Goal: Information Seeking & Learning: Learn about a topic

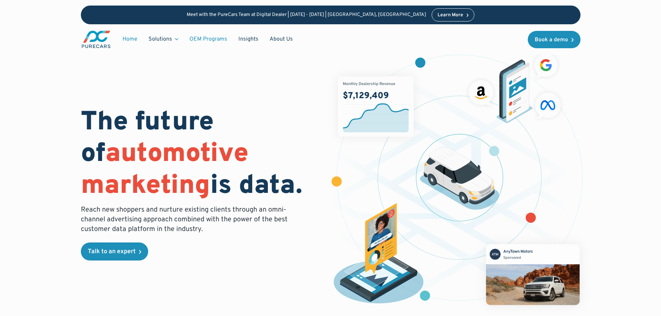
click at [208, 36] on link "OEM Programs" at bounding box center [208, 39] width 49 height 13
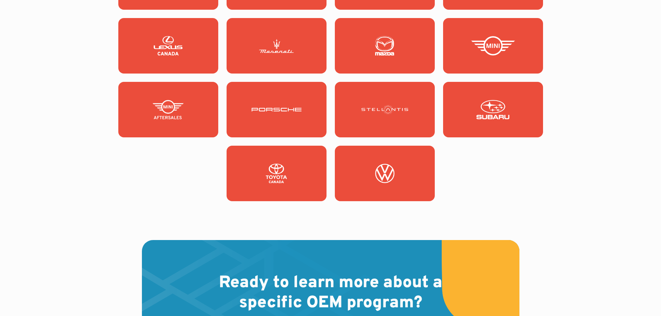
scroll to position [867, 0]
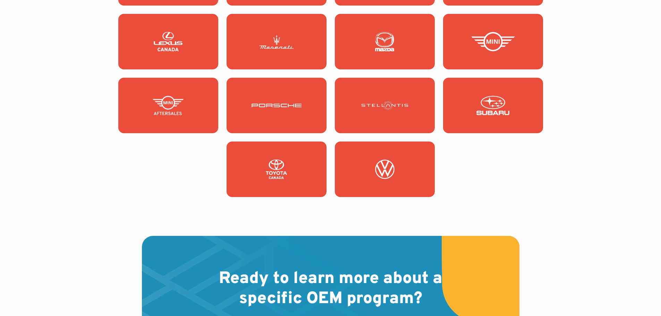
click at [375, 170] on img at bounding box center [385, 168] width 50 height 19
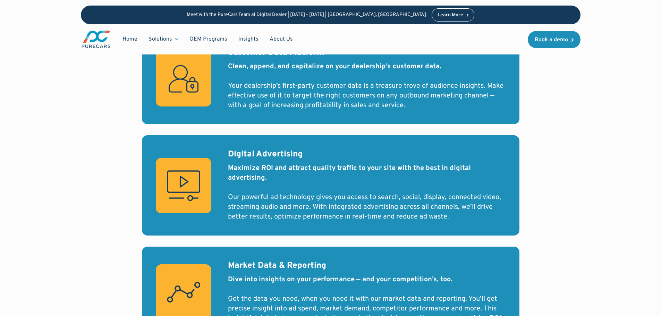
scroll to position [347, 0]
